Goal: Information Seeking & Learning: Learn about a topic

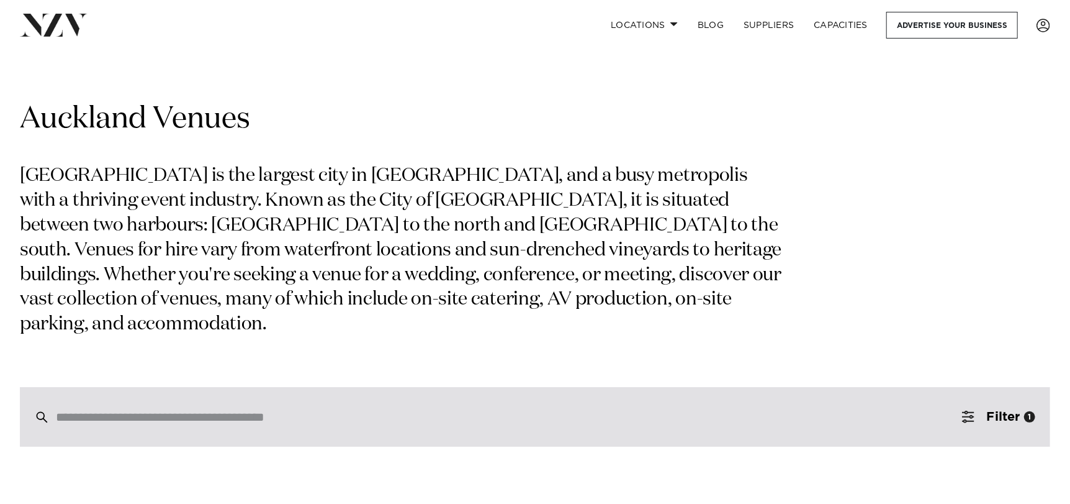
click at [589, 410] on input "search" at bounding box center [509, 417] width 906 height 14
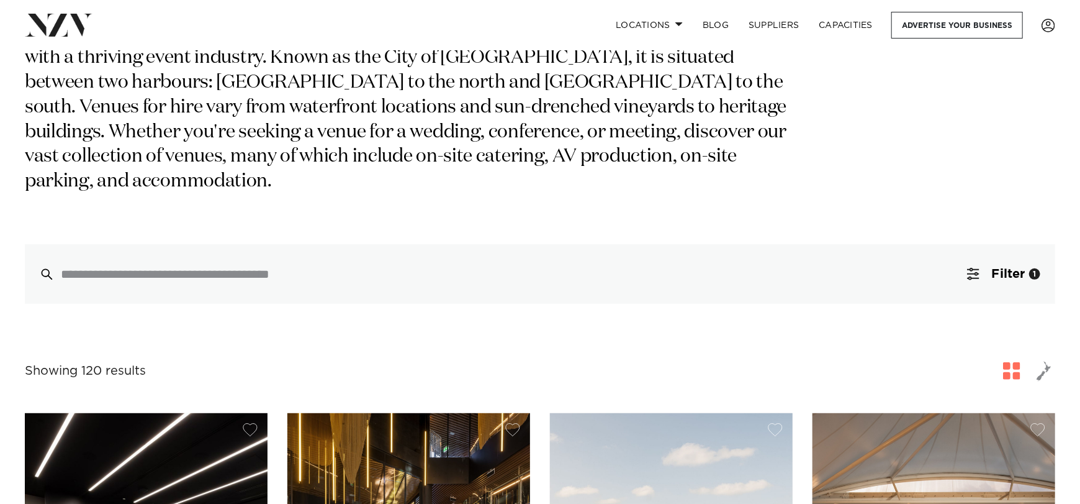
scroll to position [186, 0]
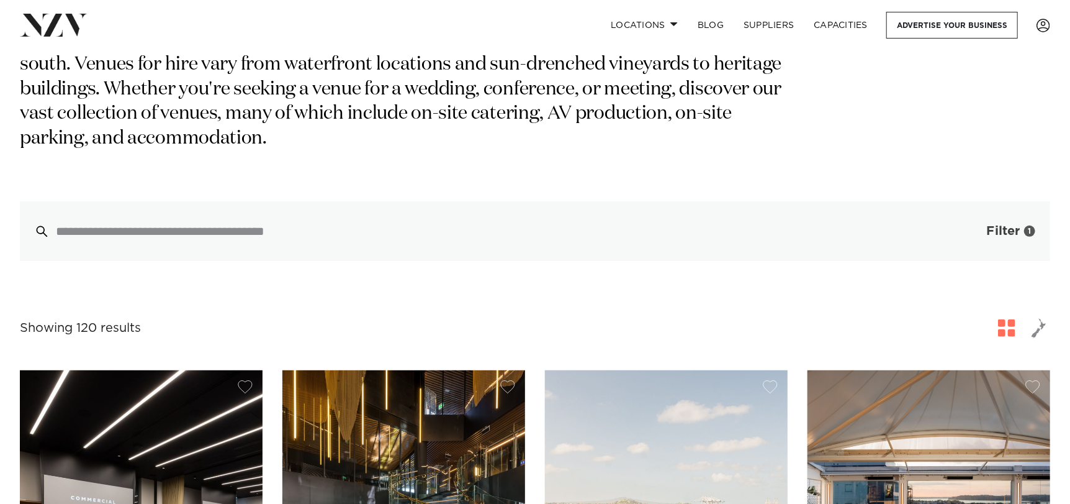
click at [1006, 225] on span "Filter" at bounding box center [1004, 231] width 34 height 12
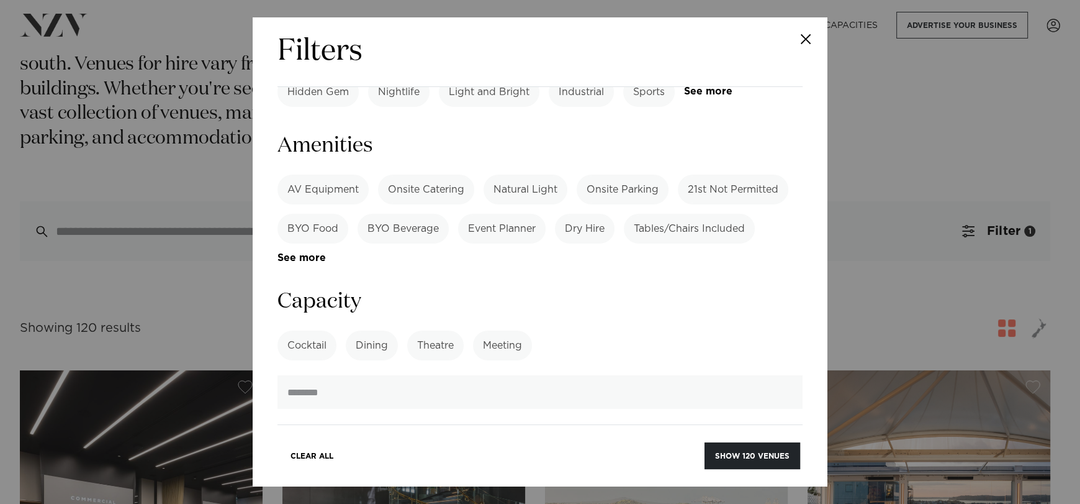
scroll to position [869, 0]
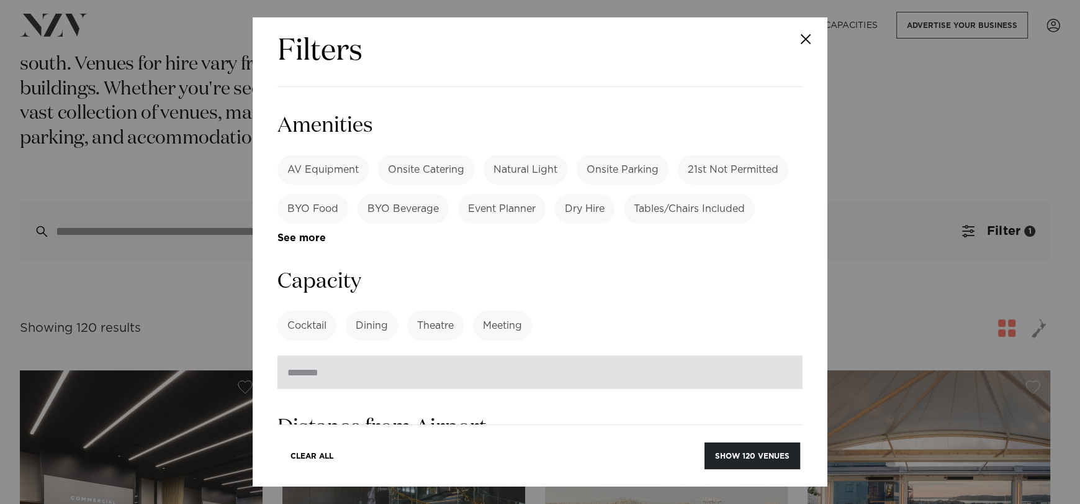
click at [663, 355] on input "number" at bounding box center [540, 372] width 525 height 34
click at [639, 355] on input "number" at bounding box center [540, 372] width 525 height 34
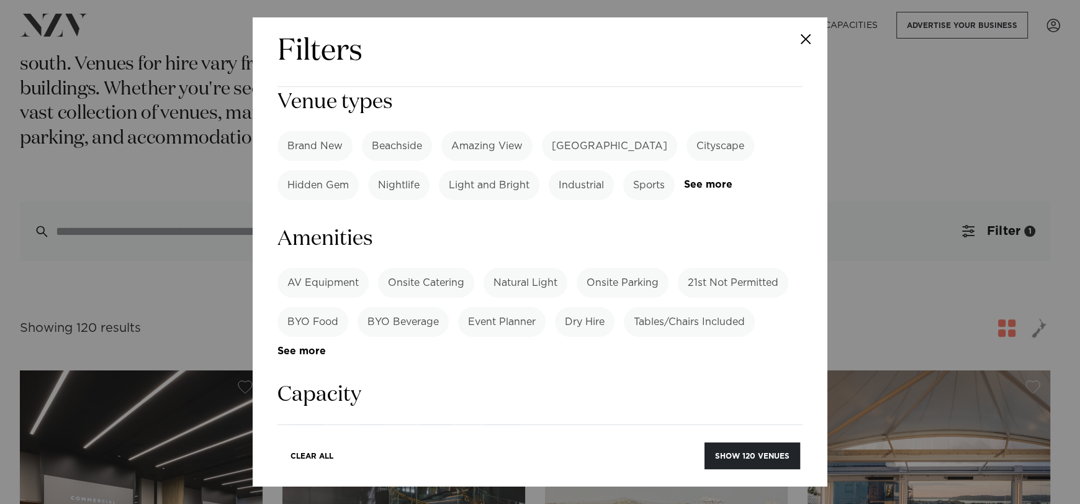
scroll to position [735, 0]
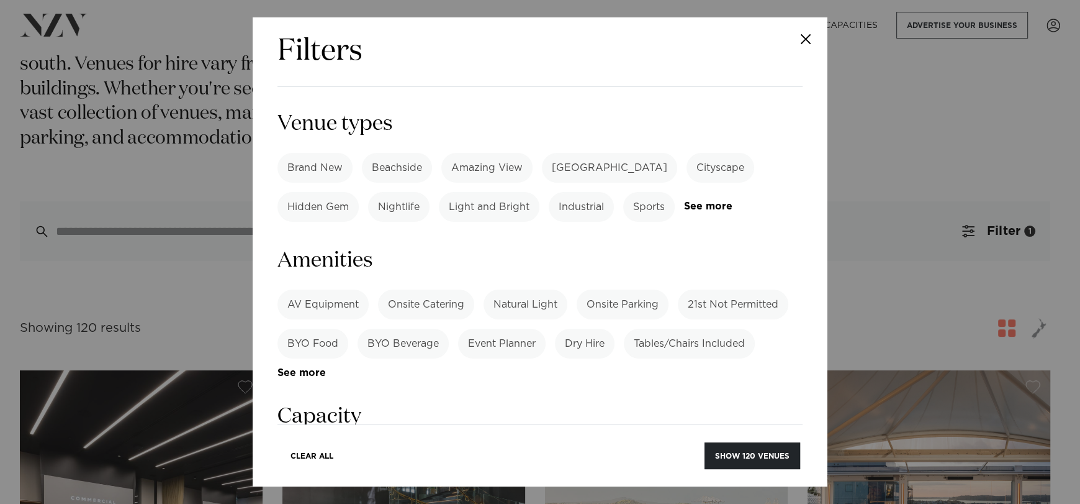
click at [809, 38] on button "Close" at bounding box center [805, 38] width 43 height 43
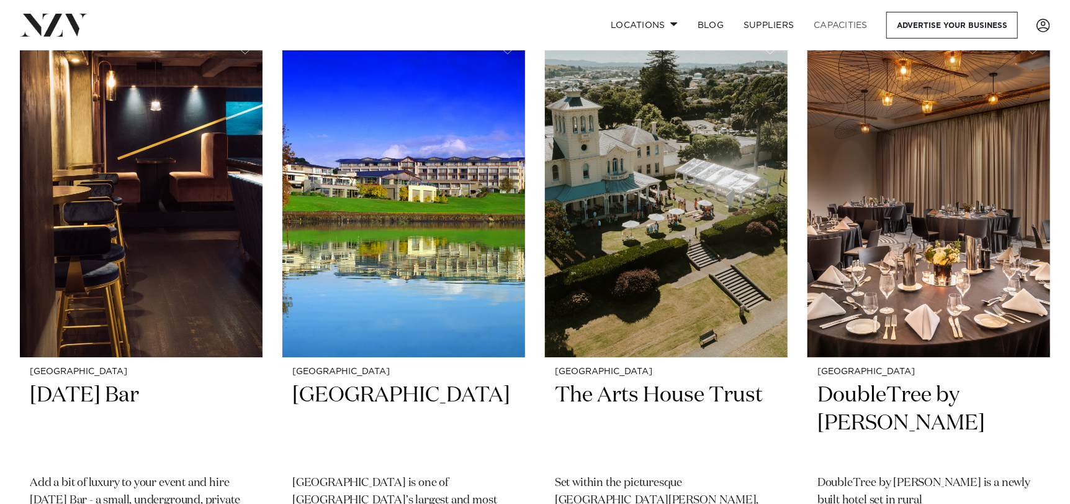
scroll to position [8142, 0]
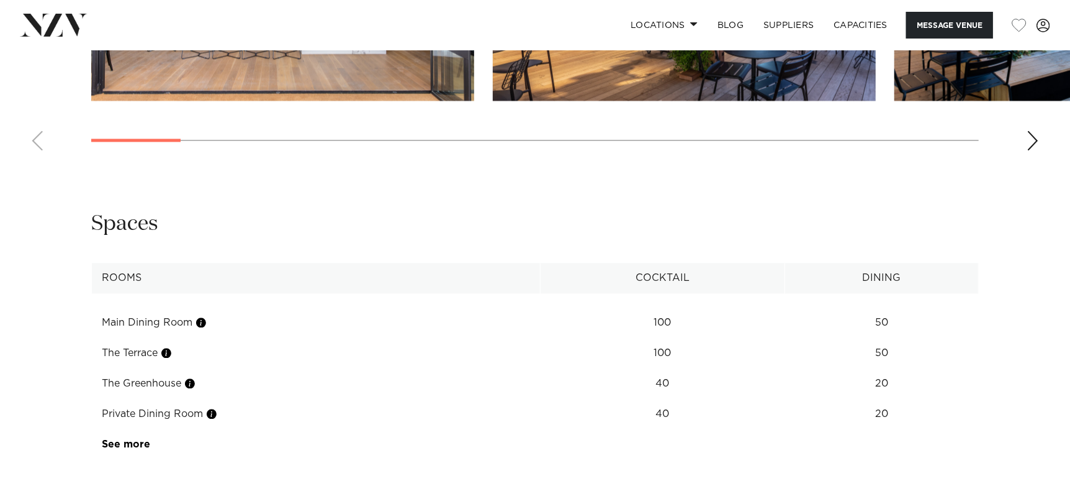
scroll to position [1490, 0]
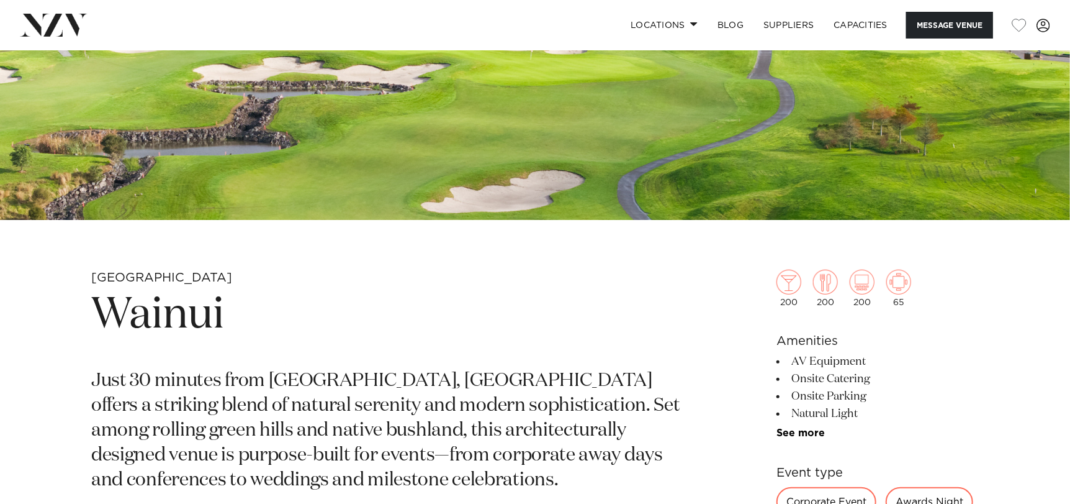
scroll to position [310, 0]
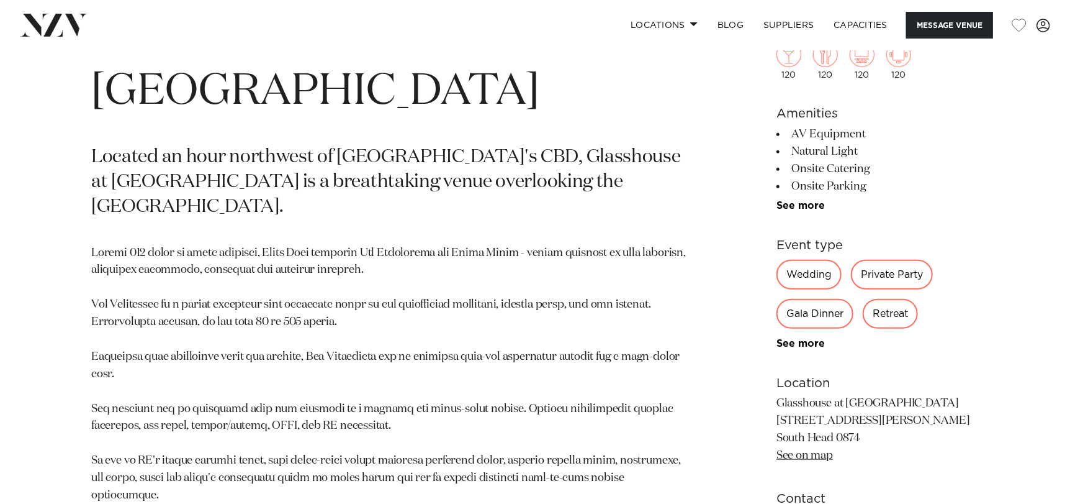
scroll to position [683, 0]
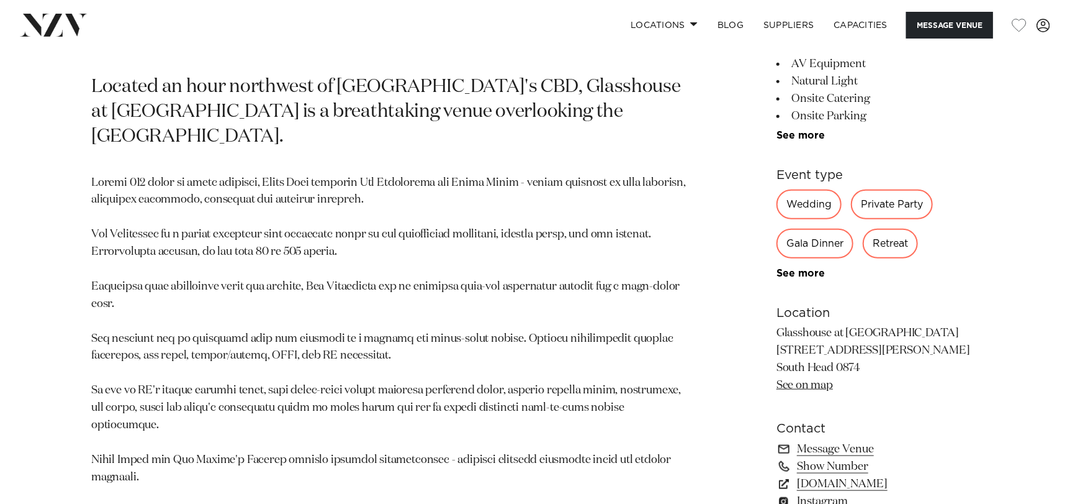
drag, startPoint x: 903, startPoint y: 306, endPoint x: 779, endPoint y: 297, distance: 124.5
click at [779, 325] on p "Glasshouse at [GEOGRAPHIC_DATA] [STREET_ADDRESS][PERSON_NAME] South Head 0874 S…" at bounding box center [878, 360] width 202 height 70
copy p "Glasshouse at [GEOGRAPHIC_DATA]"
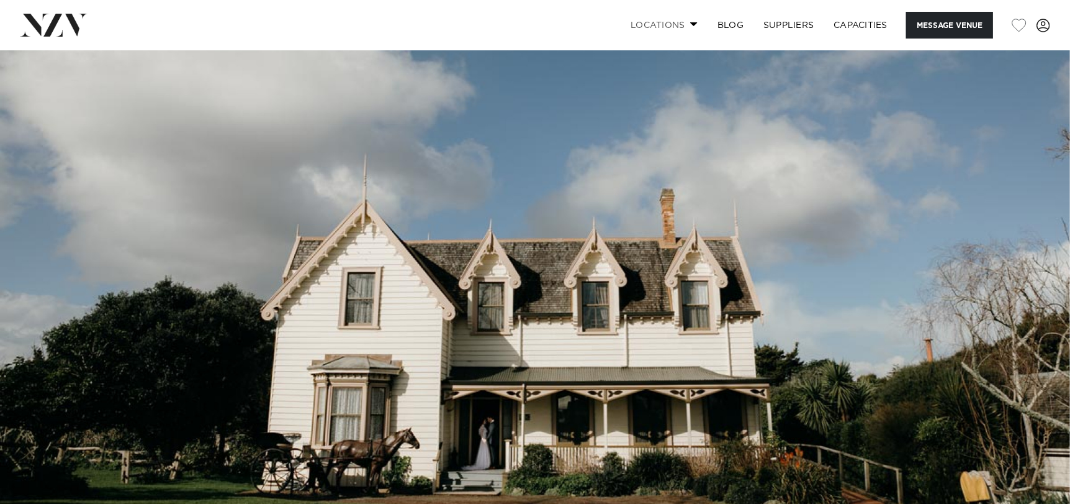
click at [691, 32] on link "Locations" at bounding box center [664, 25] width 87 height 27
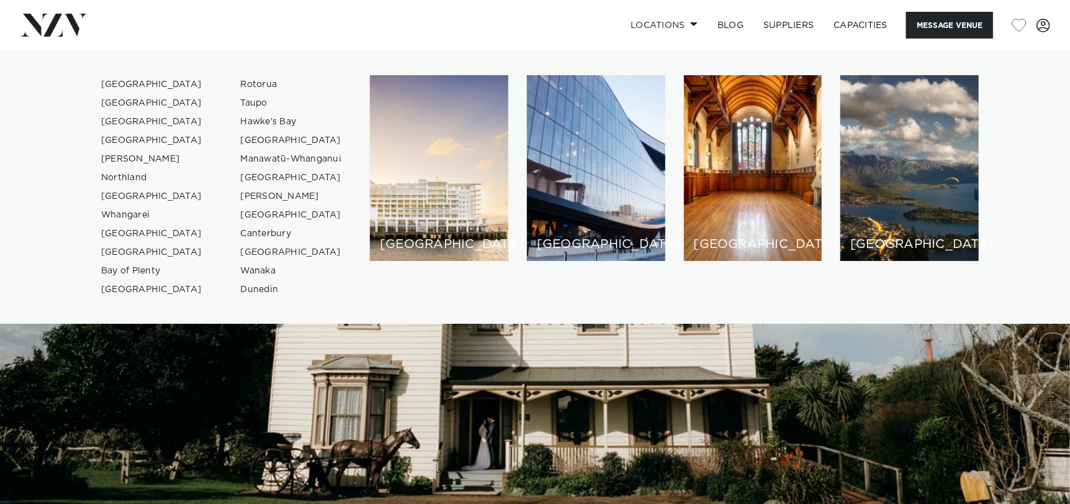
click at [572, 397] on img at bounding box center [535, 301] width 1070 height 502
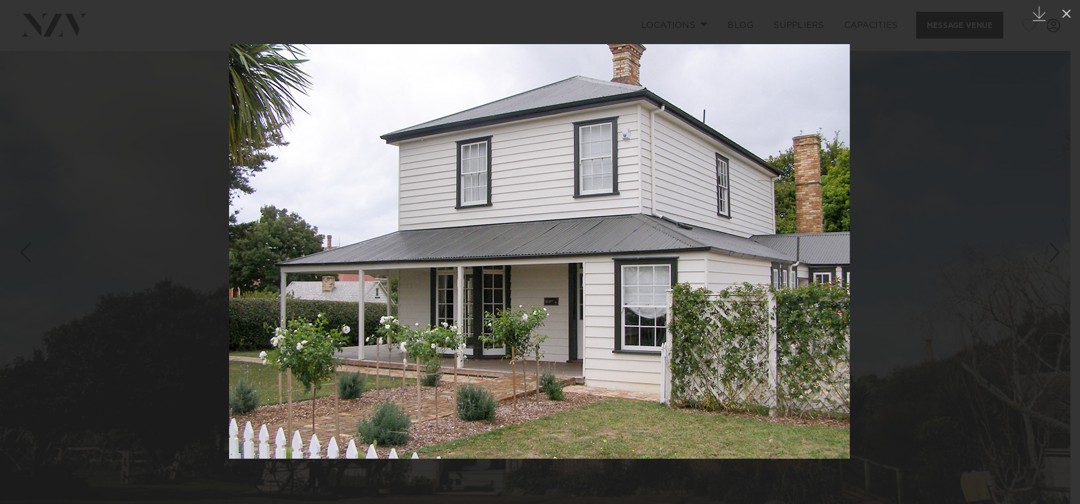
click at [204, 192] on div at bounding box center [540, 252] width 1080 height 504
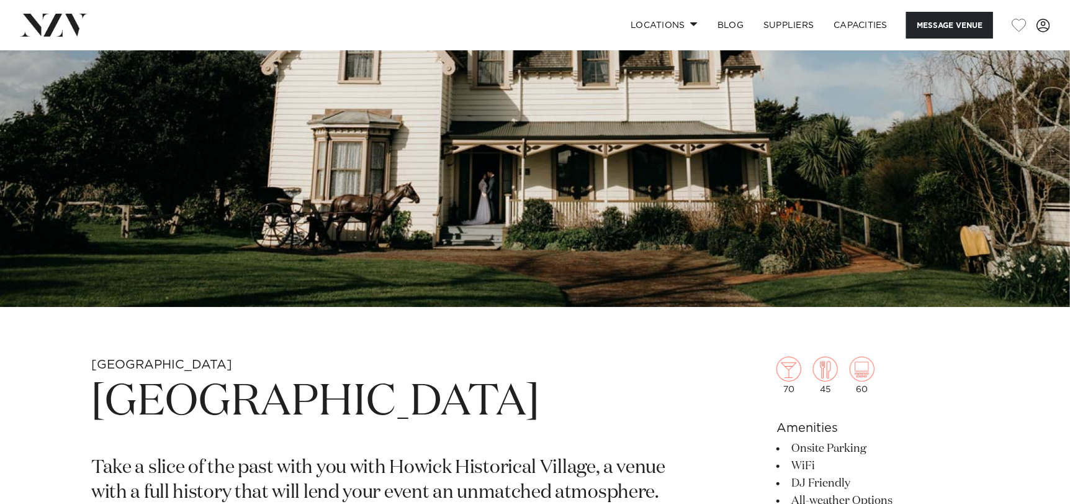
scroll to position [373, 0]
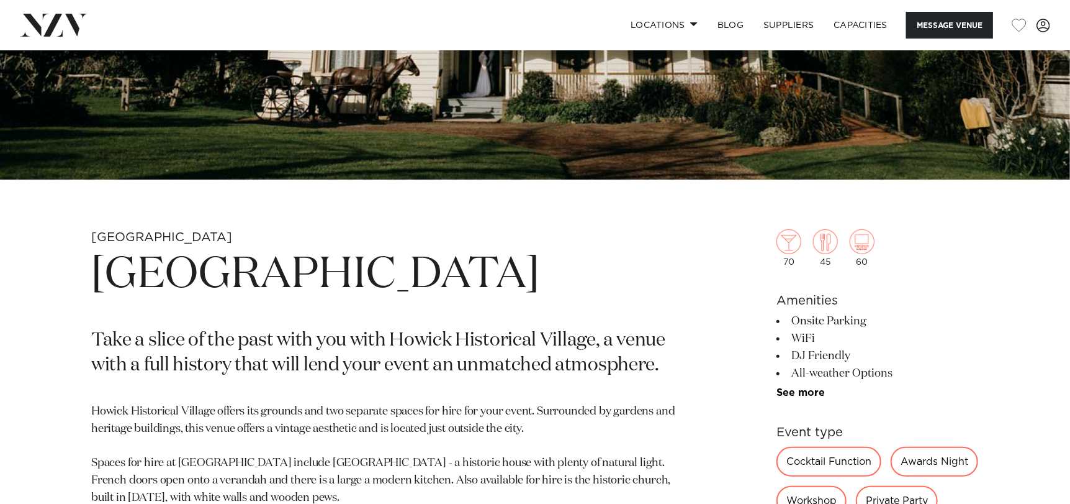
drag, startPoint x: 598, startPoint y: 292, endPoint x: 92, endPoint y: 261, distance: 507.0
click at [92, 261] on h1 "Howick Historical Village" at bounding box center [389, 275] width 597 height 57
copy h1 "Howick Historical Village"
